Goal: Navigation & Orientation: Find specific page/section

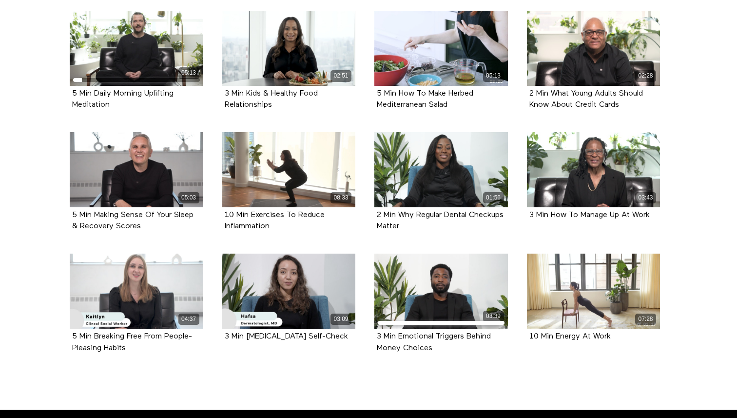
scroll to position [409, 0]
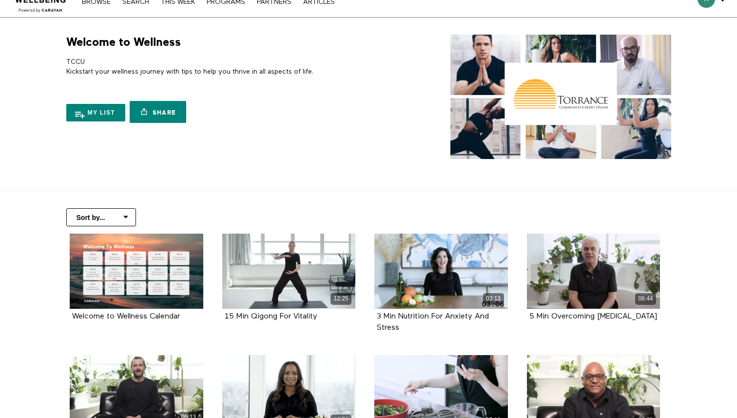
scroll to position [409, 0]
